Goal: Information Seeking & Learning: Learn about a topic

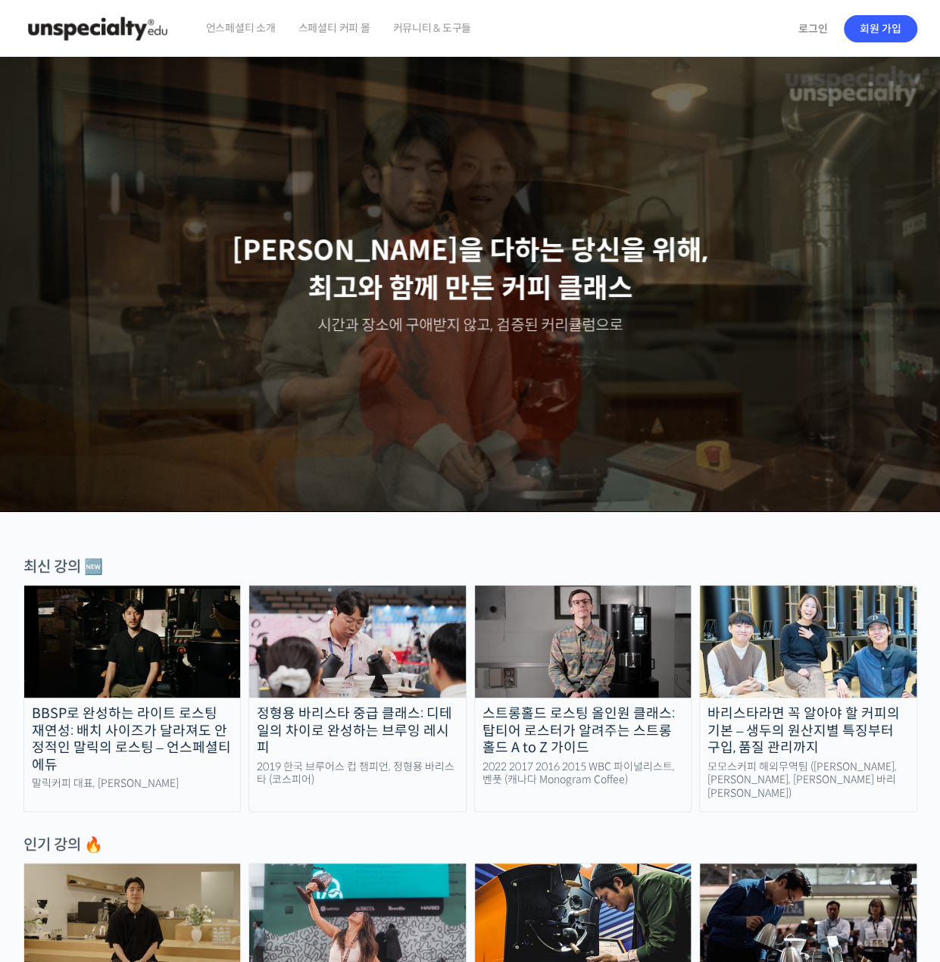
click at [117, 615] on img at bounding box center [132, 642] width 217 height 112
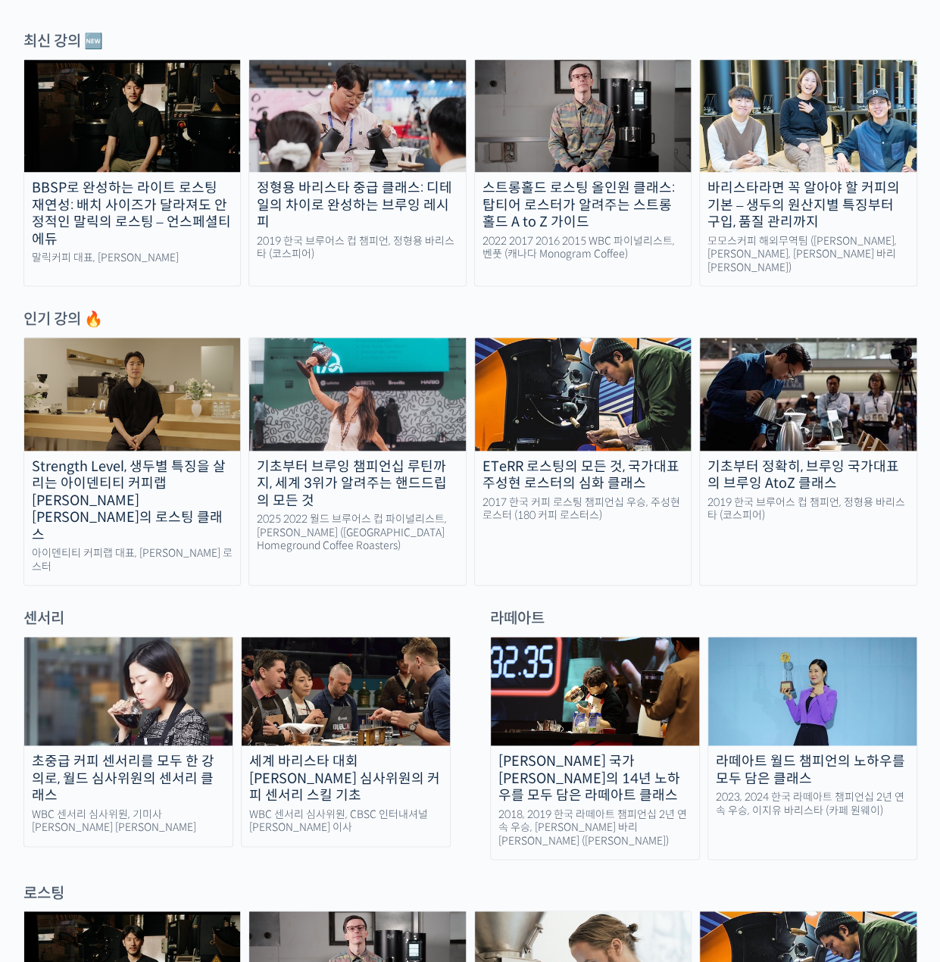
scroll to position [606, 0]
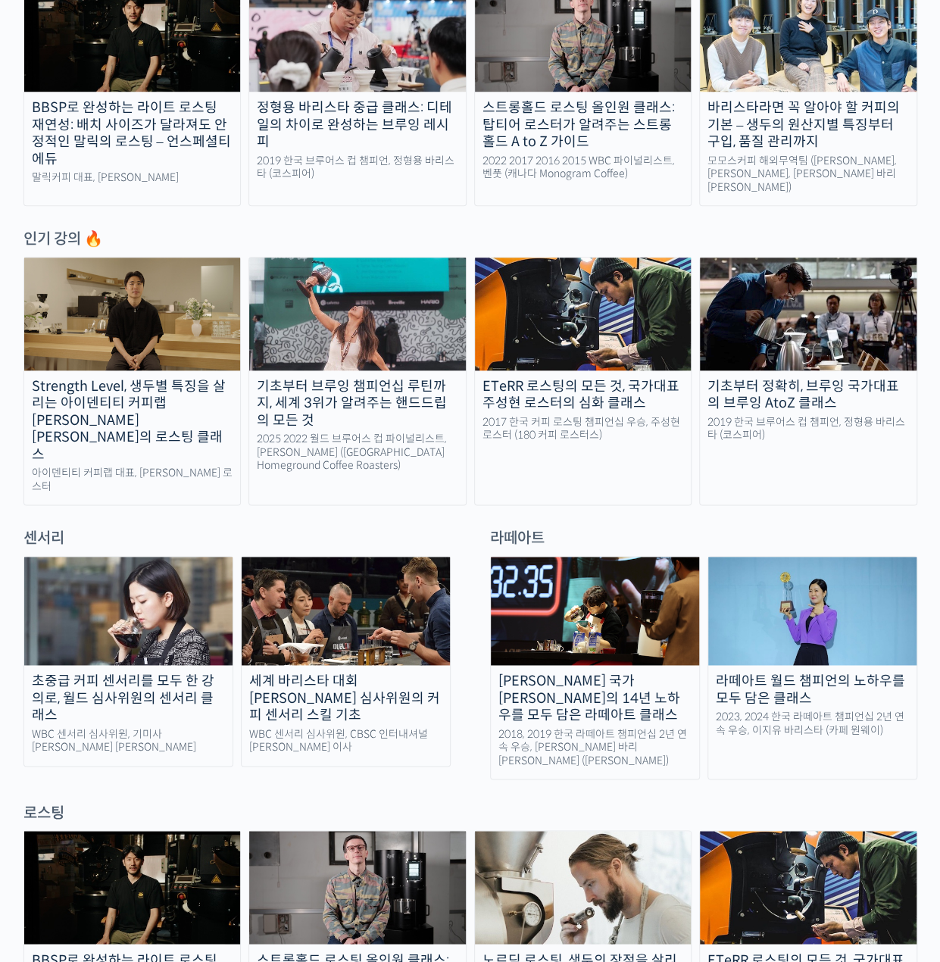
click at [51, 802] on div "로스팅" at bounding box center [470, 812] width 894 height 20
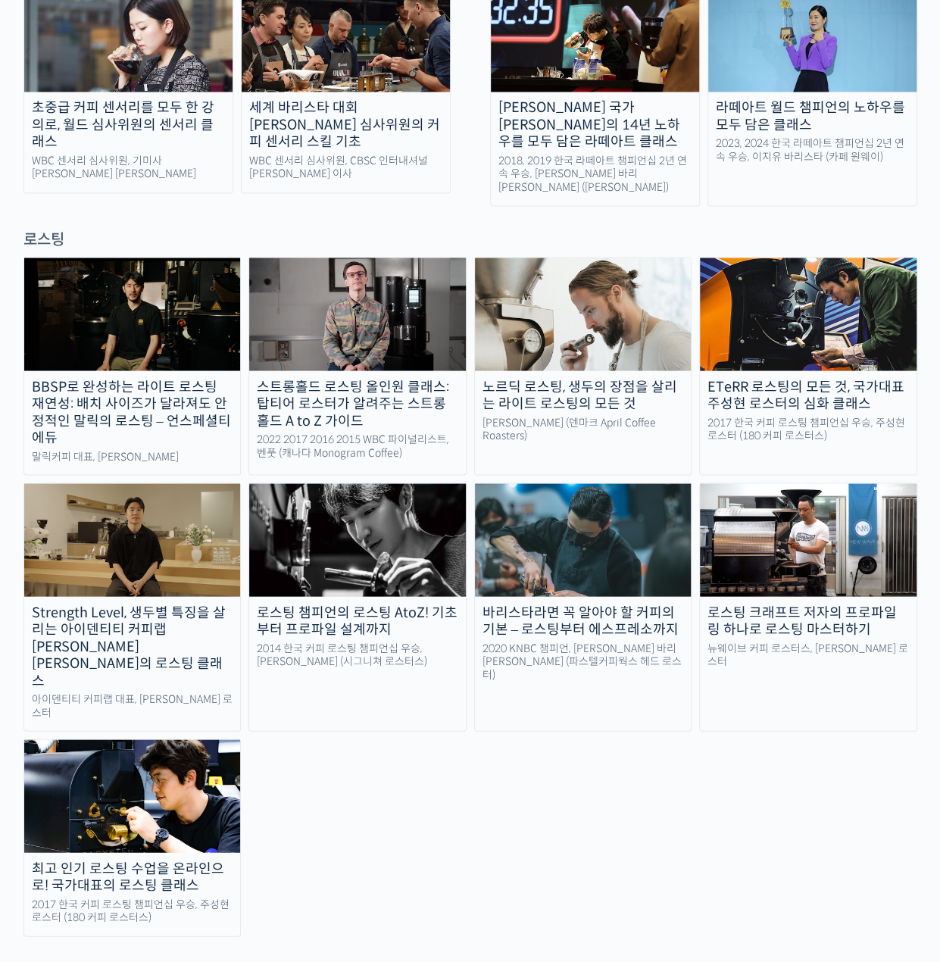
scroll to position [1212, 0]
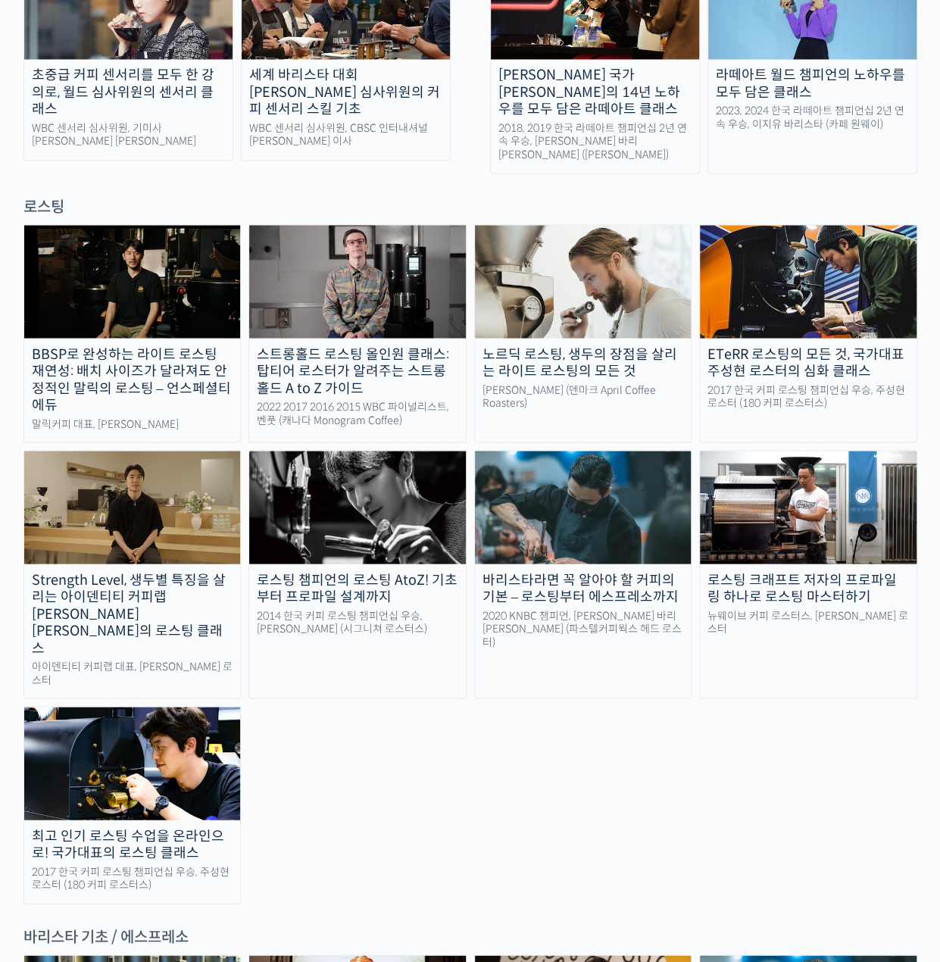
click at [367, 483] on img at bounding box center [357, 507] width 217 height 112
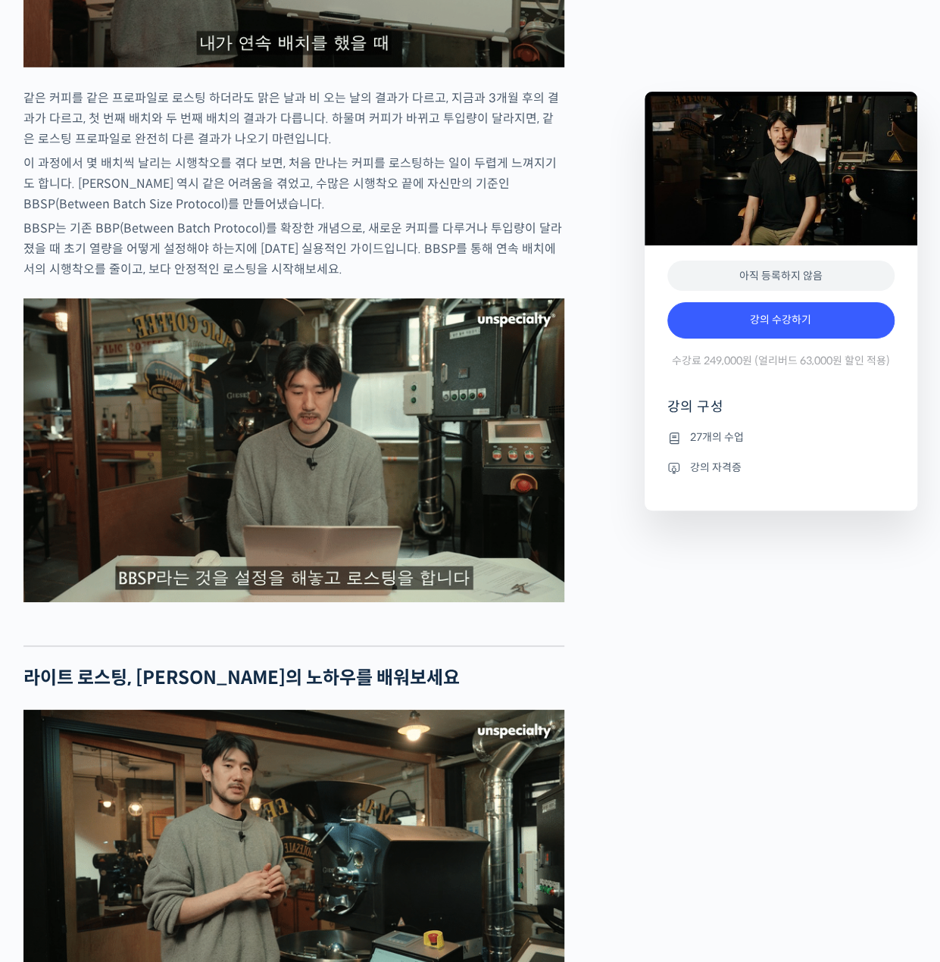
scroll to position [2728, 0]
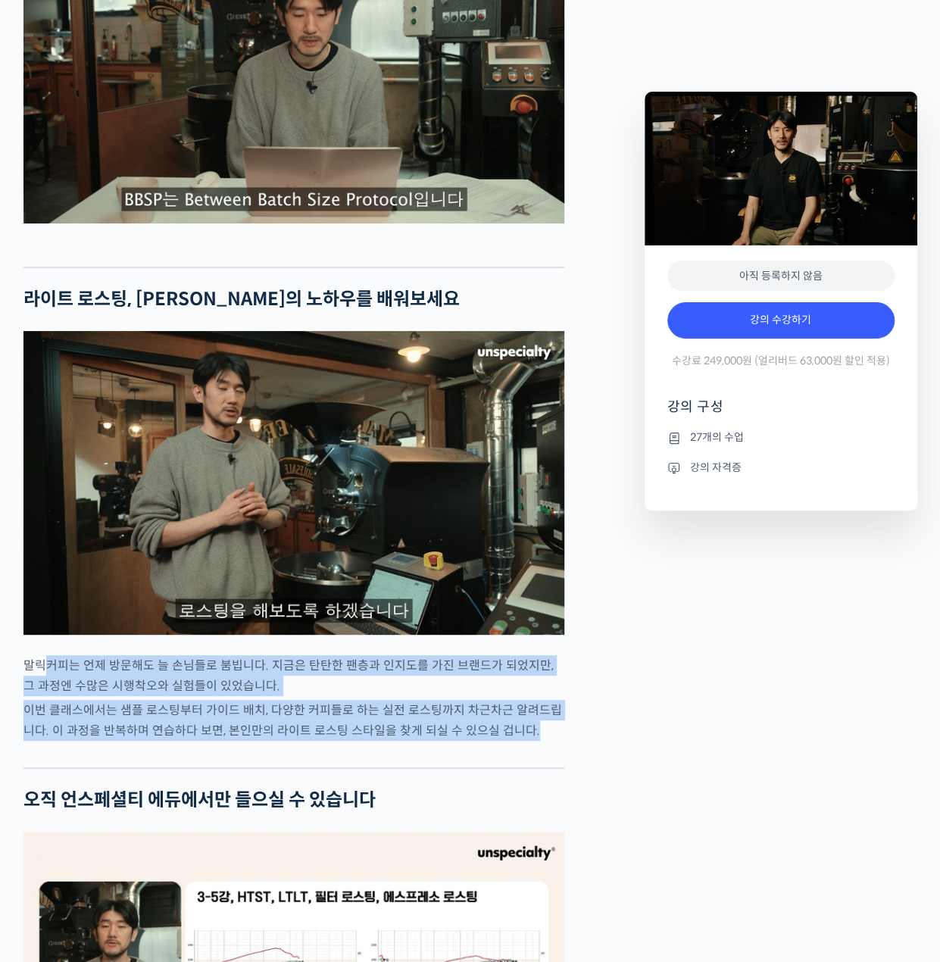
drag, startPoint x: 39, startPoint y: 715, endPoint x: 523, endPoint y: 781, distance: 487.9
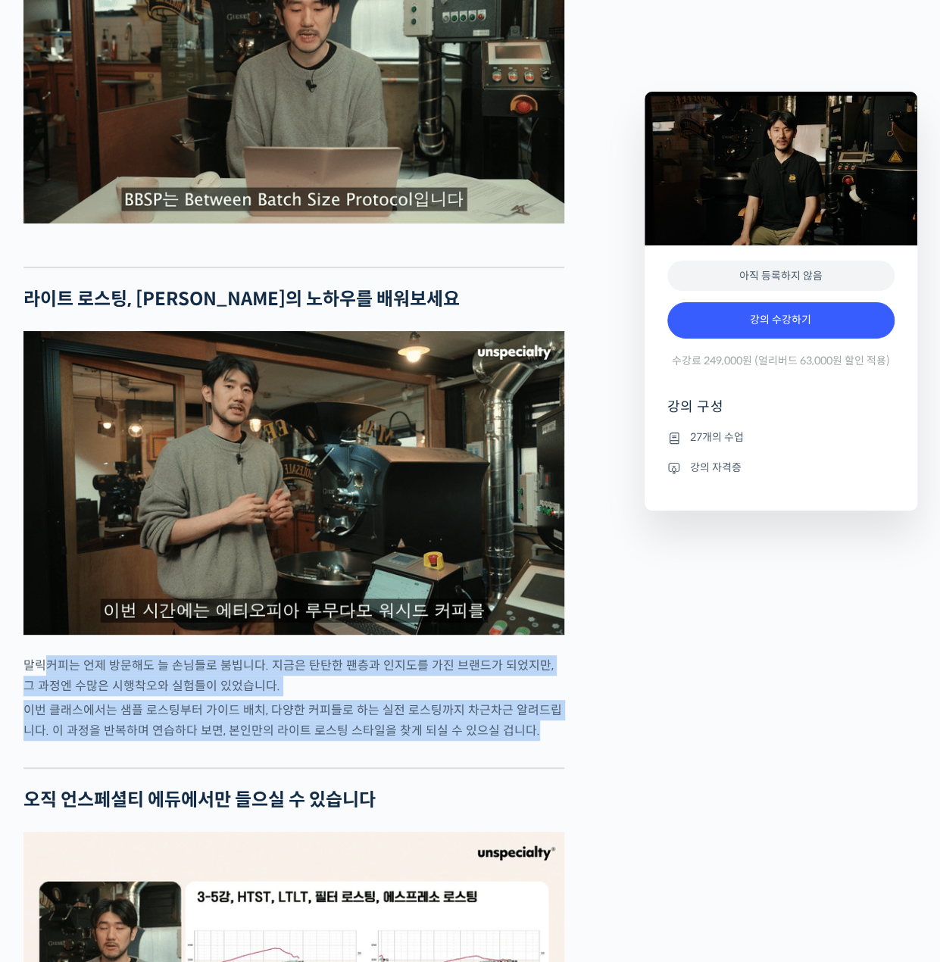
click at [523, 781] on div "최철 로스터를 소개합니다! 많은 사람들에게 사랑받는 <말릭커피>의 대표, 최철 로스터가 진행하는 로스팅 클래스입니다. 2023년 한국 커피 로…" at bounding box center [293, 485] width 541 height 5179
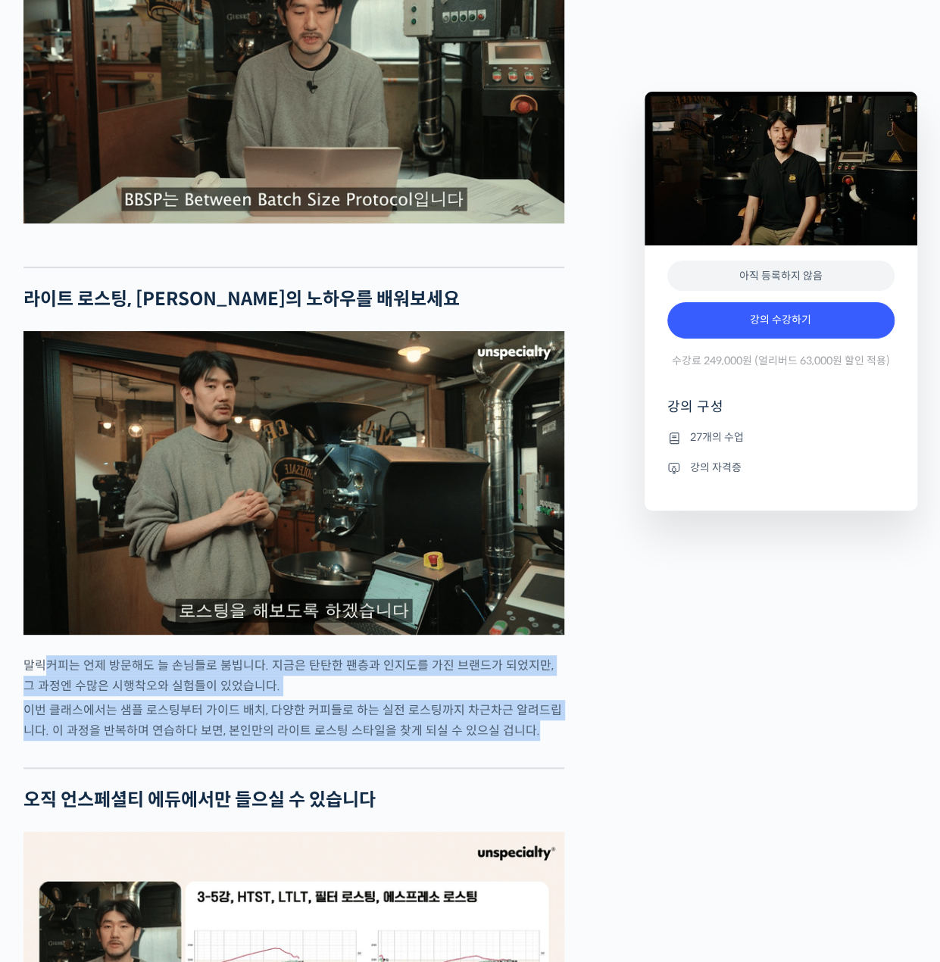
click at [523, 741] on p "이번 클래스에서는 샘플 로스팅부터 가이드 배치, 다양한 커피들로 하는 실전 로스팅까지 차근차근 알려드립니다. 이 과정을 반복하며 연습하다 보면…" at bounding box center [293, 720] width 541 height 41
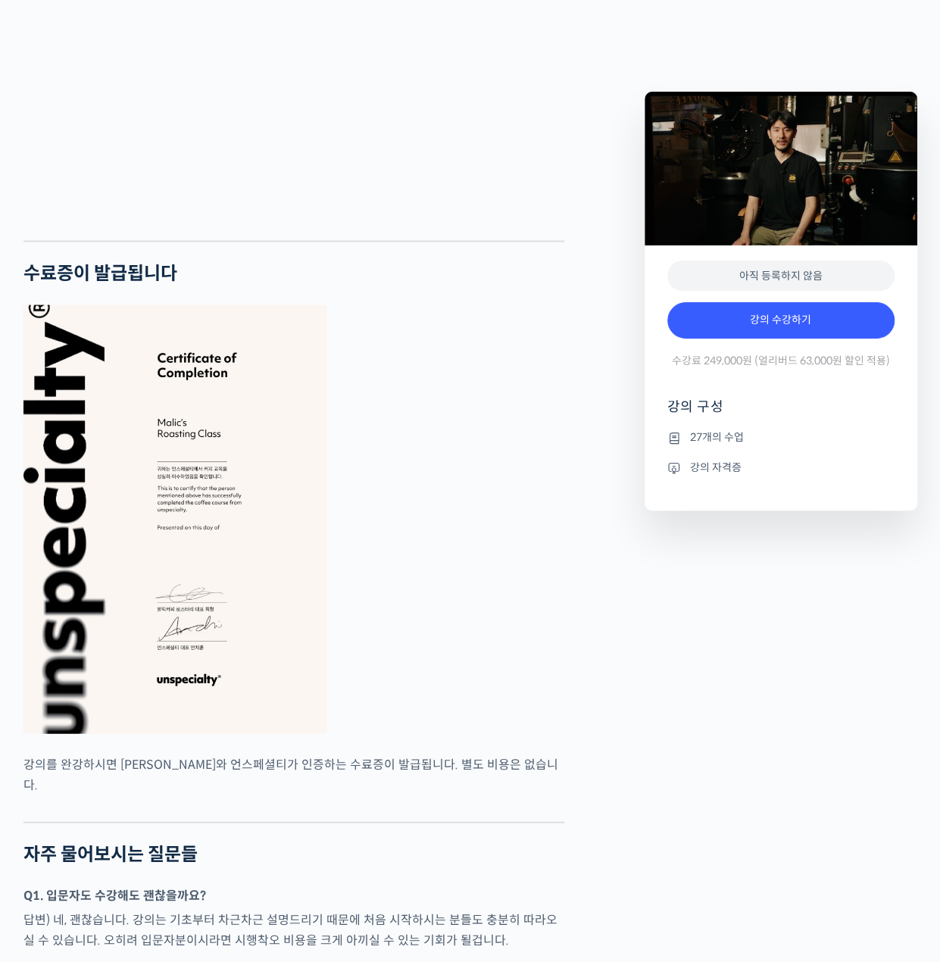
scroll to position [3872, 0]
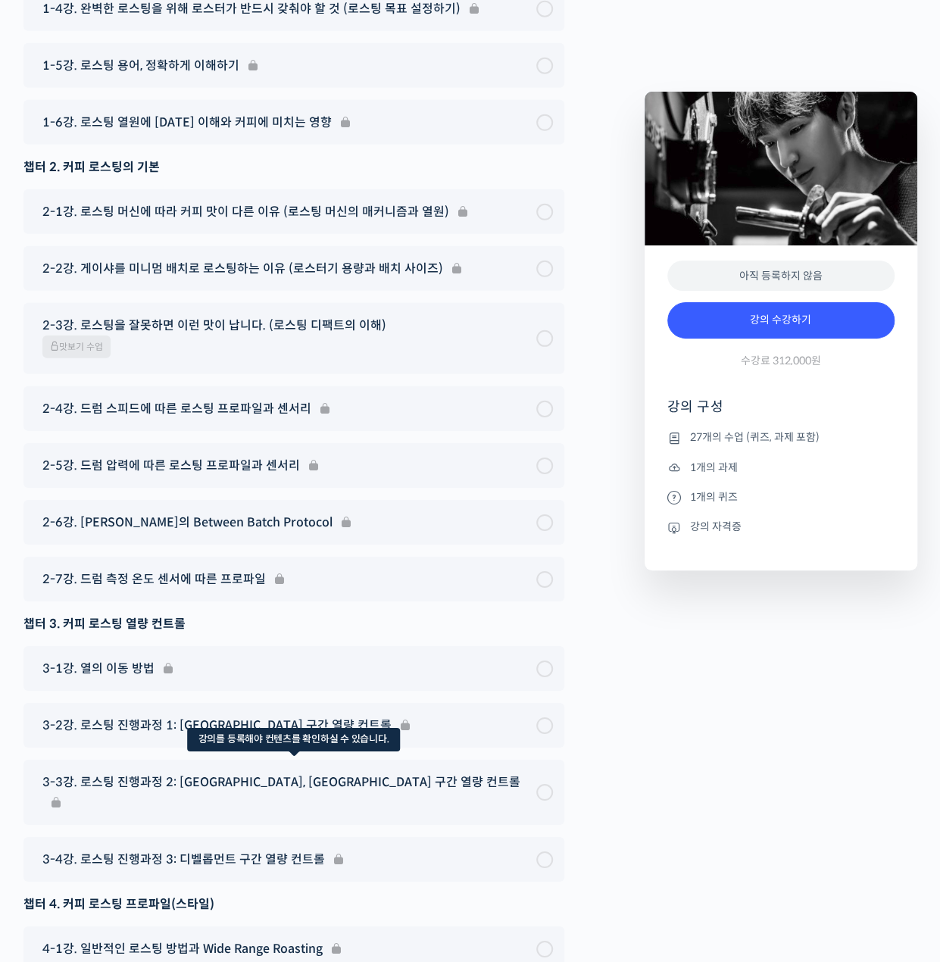
scroll to position [7881, 0]
